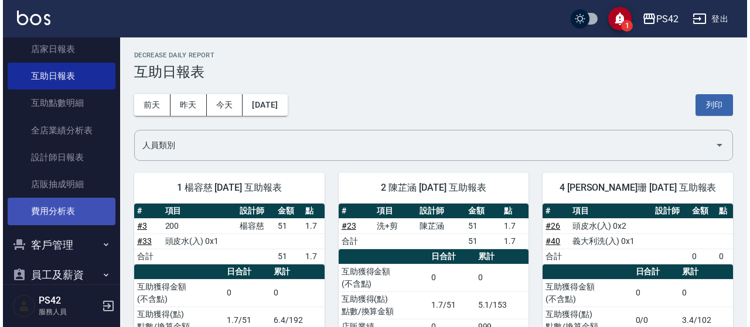
scroll to position [287, 0]
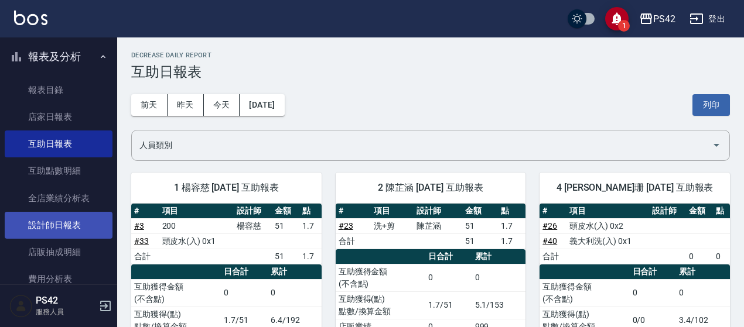
click at [67, 221] on link "設計師日報表" at bounding box center [59, 225] width 108 height 27
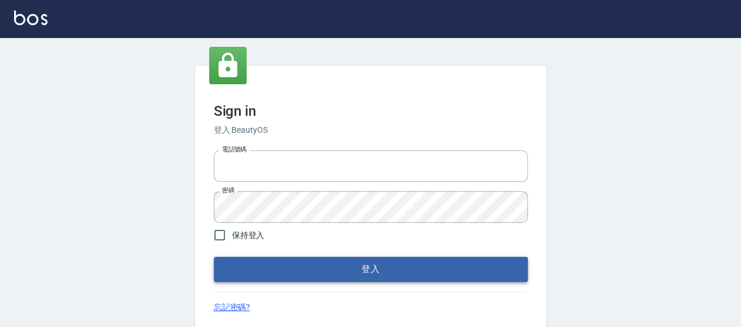
type input "0426657169"
drag, startPoint x: 338, startPoint y: 277, endPoint x: 331, endPoint y: 274, distance: 7.6
click at [336, 278] on button "登入" at bounding box center [371, 269] width 314 height 25
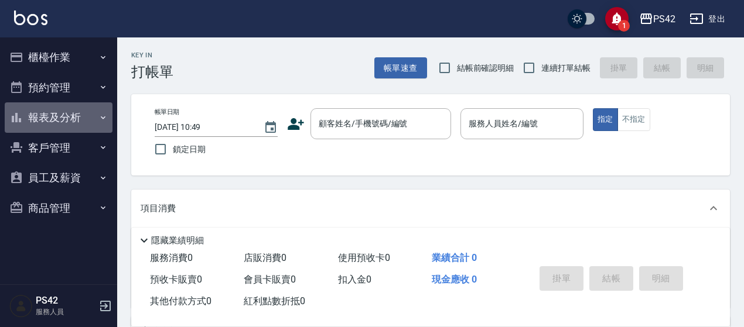
click at [47, 120] on button "報表及分析" at bounding box center [59, 118] width 108 height 30
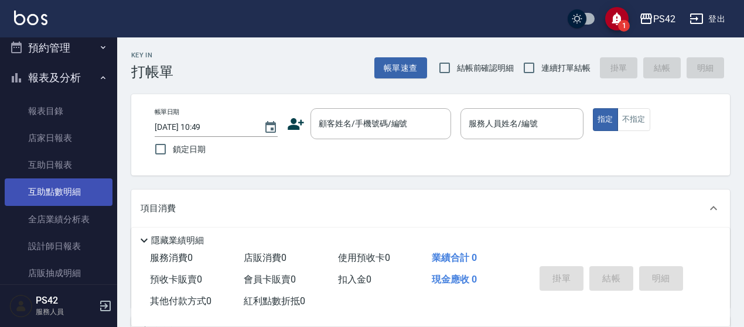
scroll to position [59, 0]
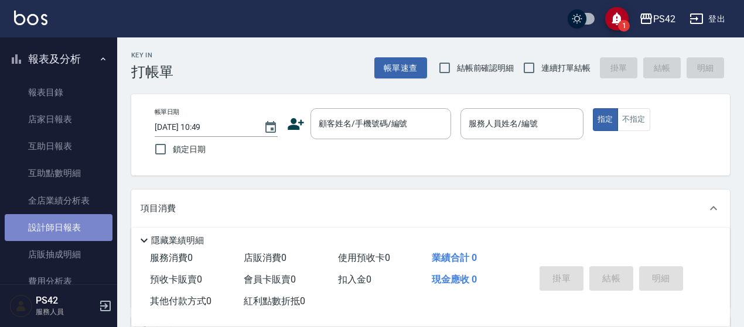
click at [60, 228] on link "設計師日報表" at bounding box center [59, 227] width 108 height 27
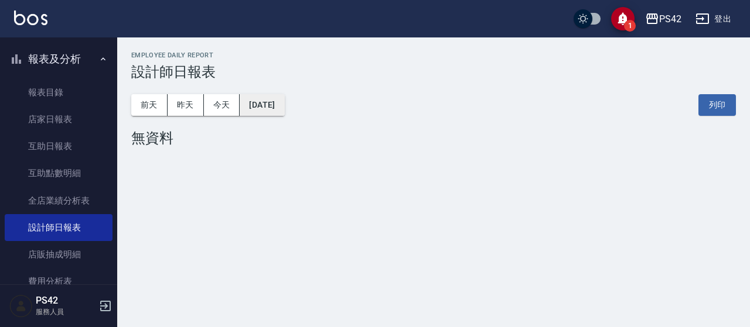
click at [279, 107] on button "[DATE]" at bounding box center [262, 105] width 45 height 22
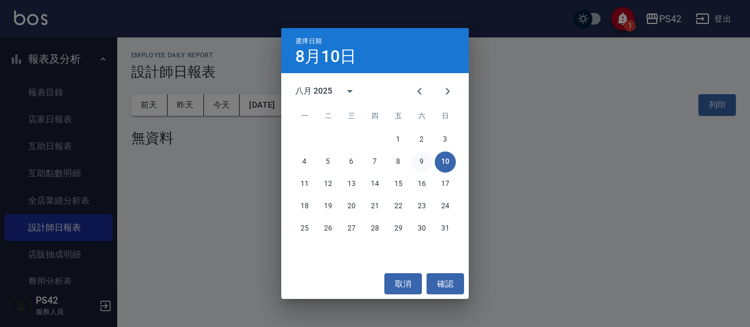
click at [417, 163] on button "9" at bounding box center [421, 162] width 21 height 21
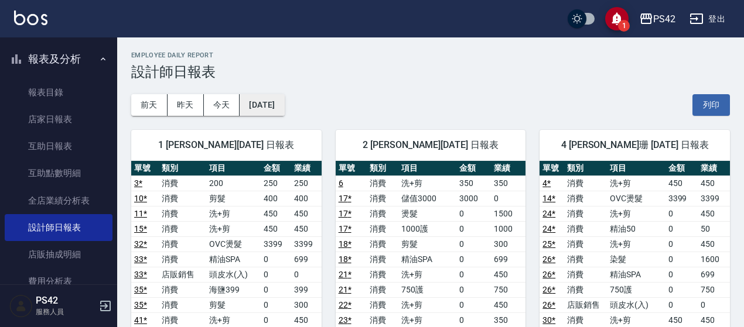
click at [275, 98] on button "[DATE]" at bounding box center [262, 105] width 45 height 22
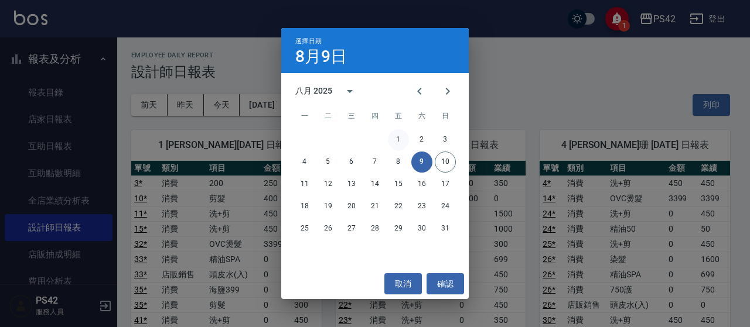
click at [398, 141] on button "1" at bounding box center [398, 139] width 21 height 21
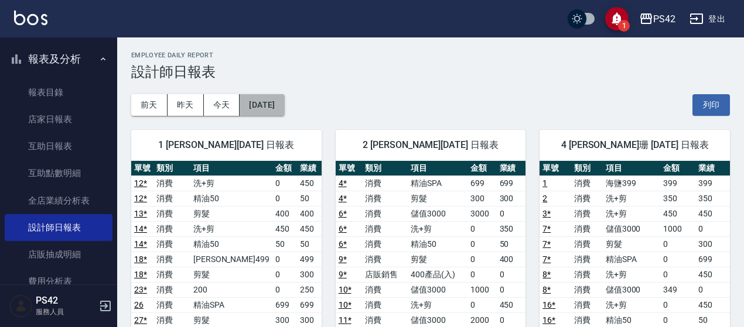
click at [273, 96] on button "[DATE]" at bounding box center [262, 105] width 45 height 22
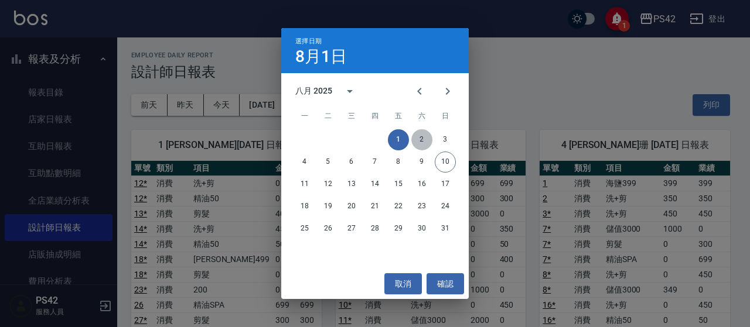
click at [426, 141] on button "2" at bounding box center [421, 139] width 21 height 21
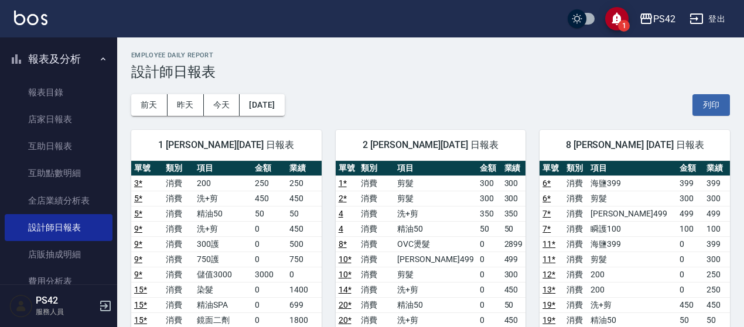
click at [265, 104] on button "[DATE]" at bounding box center [262, 105] width 45 height 22
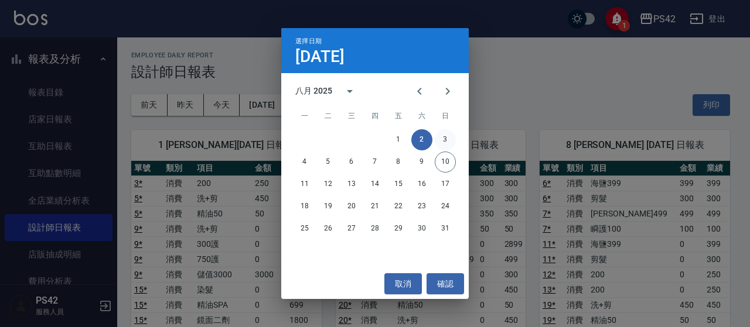
click at [450, 139] on button "3" at bounding box center [445, 139] width 21 height 21
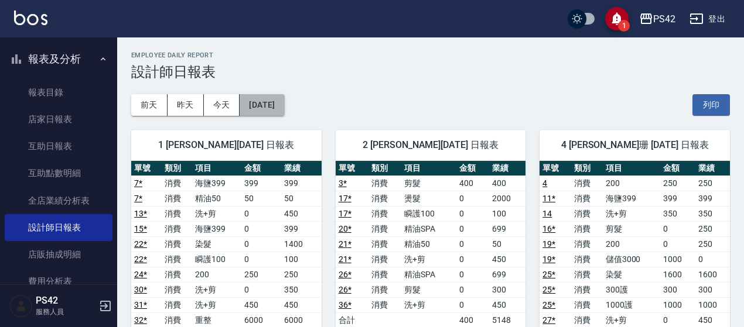
click at [277, 105] on button "[DATE]" at bounding box center [262, 105] width 45 height 22
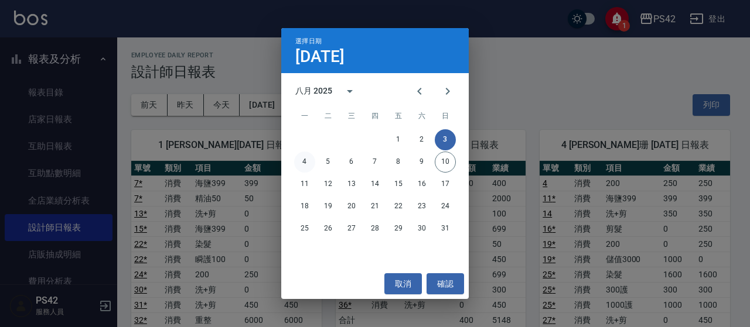
click at [305, 158] on button "4" at bounding box center [304, 162] width 21 height 21
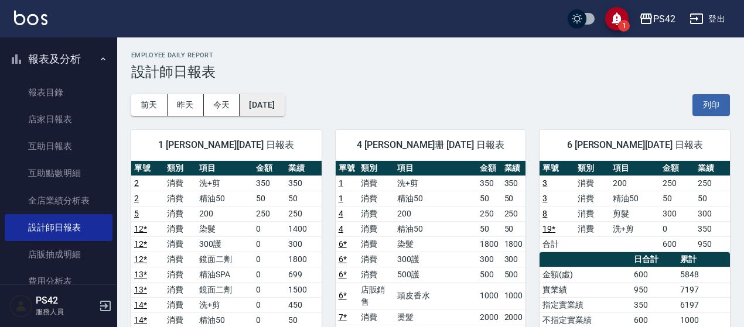
click at [284, 103] on button "[DATE]" at bounding box center [262, 105] width 45 height 22
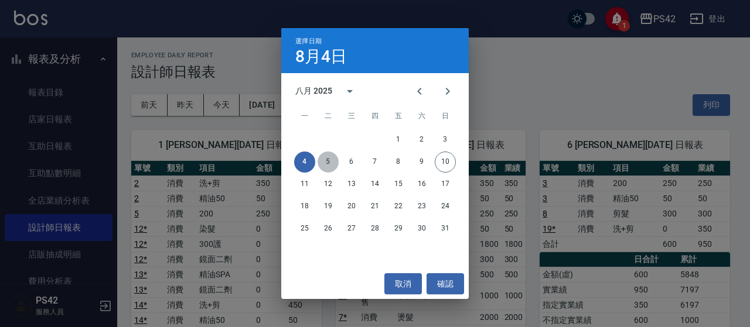
click at [324, 161] on button "5" at bounding box center [327, 162] width 21 height 21
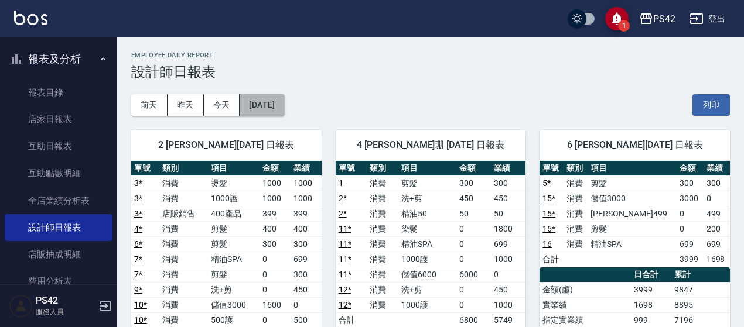
click at [273, 104] on button "[DATE]" at bounding box center [262, 105] width 45 height 22
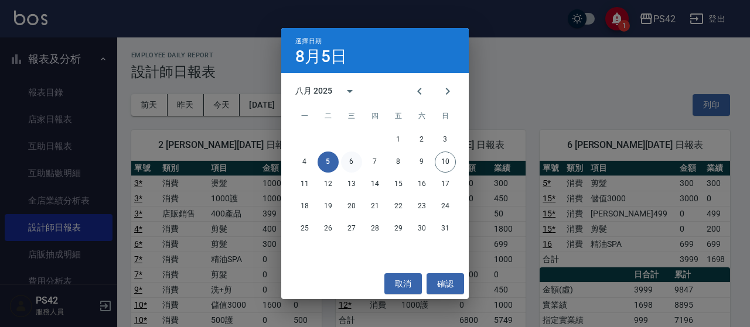
click at [349, 161] on button "6" at bounding box center [351, 162] width 21 height 21
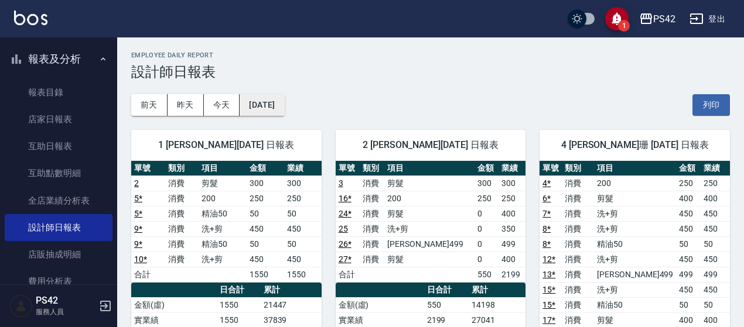
click at [284, 94] on button "[DATE]" at bounding box center [262, 105] width 45 height 22
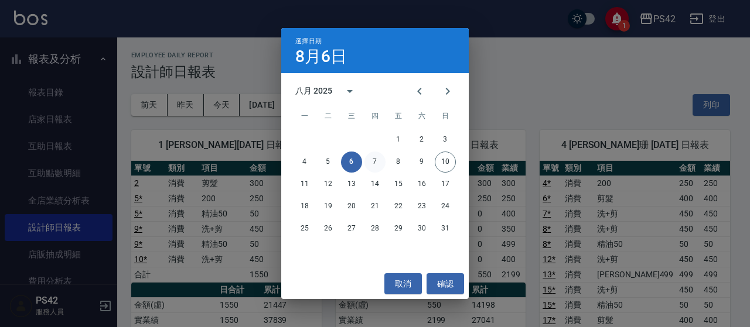
click at [375, 160] on button "7" at bounding box center [374, 162] width 21 height 21
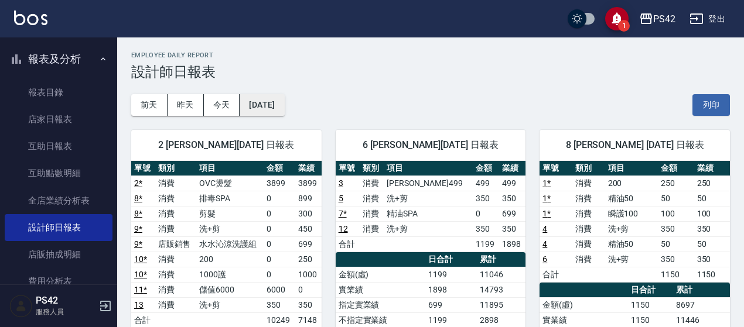
click at [271, 104] on button "[DATE]" at bounding box center [262, 105] width 45 height 22
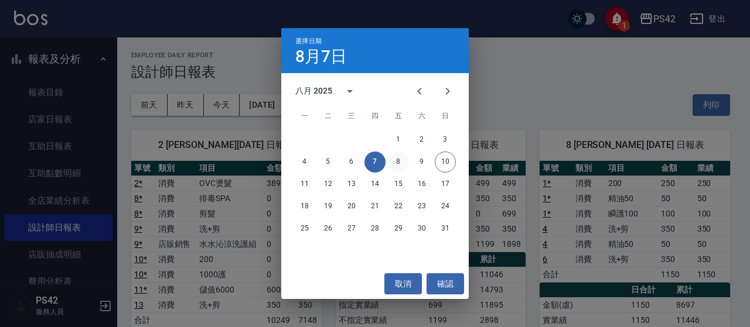
click at [392, 163] on button "8" at bounding box center [398, 162] width 21 height 21
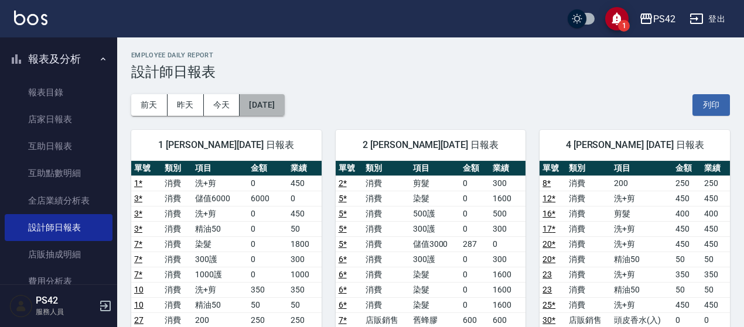
click at [266, 111] on button "[DATE]" at bounding box center [262, 105] width 45 height 22
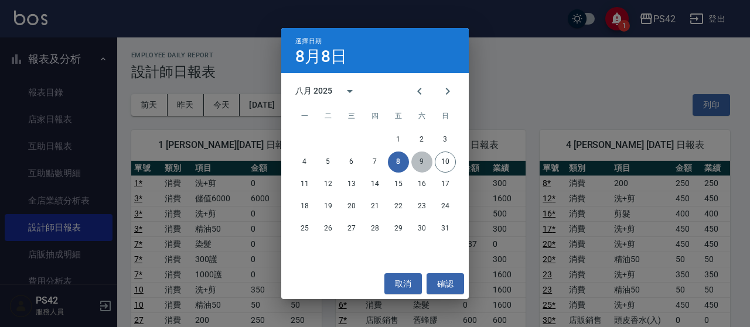
click at [424, 162] on button "9" at bounding box center [421, 162] width 21 height 21
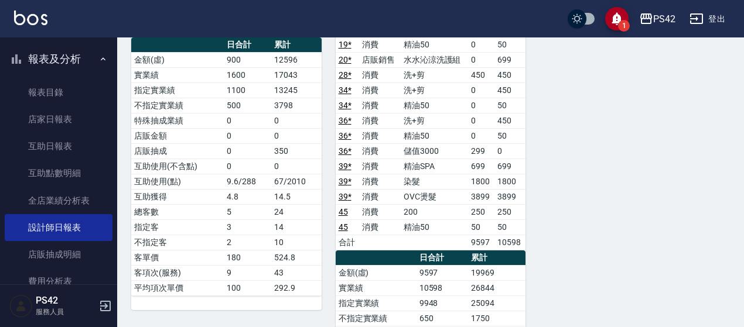
scroll to position [1054, 0]
